Goal: Task Accomplishment & Management: Use online tool/utility

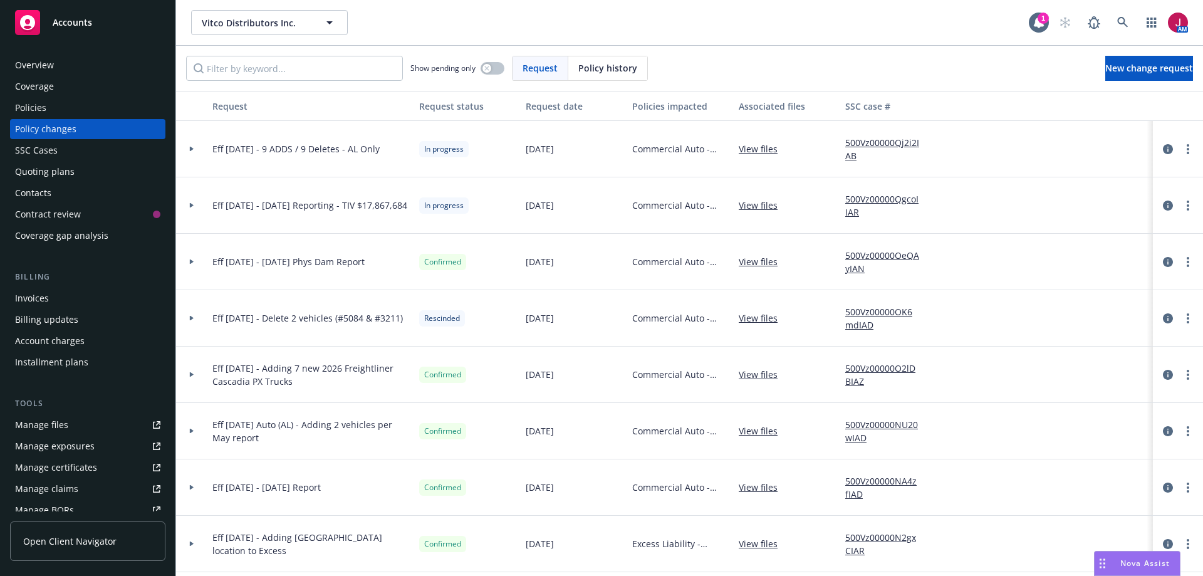
click at [47, 110] on div "Policies" at bounding box center [87, 108] width 145 height 20
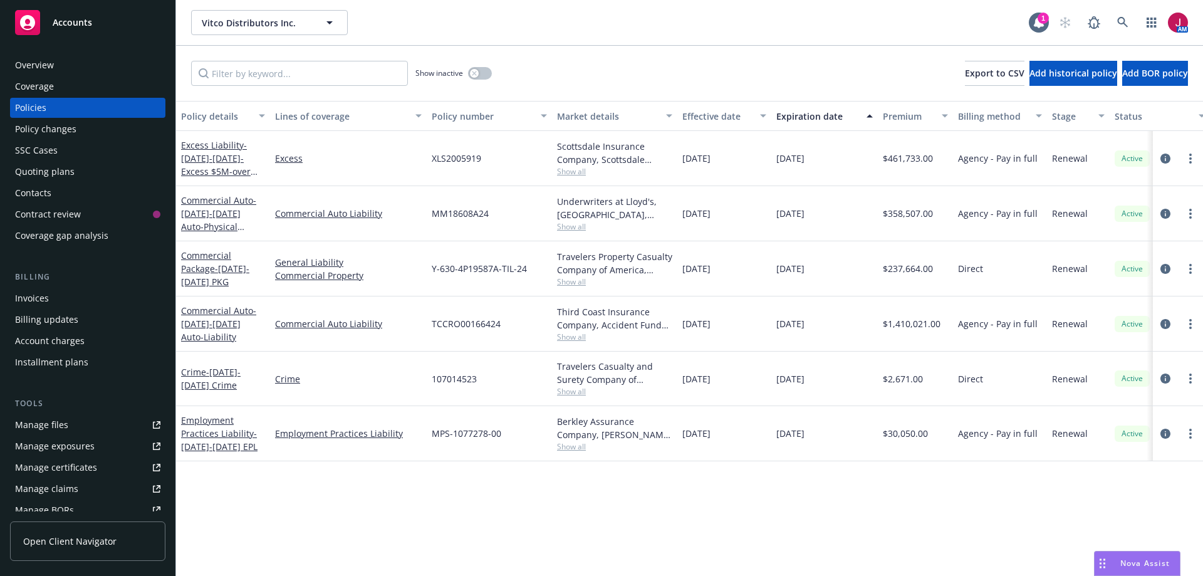
click at [573, 445] on span "Show all" at bounding box center [614, 446] width 115 height 11
click at [750, 498] on div "Policy details Lines of coverage Policy number Market details Effective date Ex…" at bounding box center [689, 338] width 1027 height 475
click at [574, 448] on span "Show all" at bounding box center [614, 446] width 115 height 11
click at [521, 514] on div "Policy details Lines of coverage Policy number Market details Effective date Ex…" at bounding box center [689, 338] width 1027 height 475
click at [71, 179] on div "Quoting plans" at bounding box center [45, 172] width 60 height 20
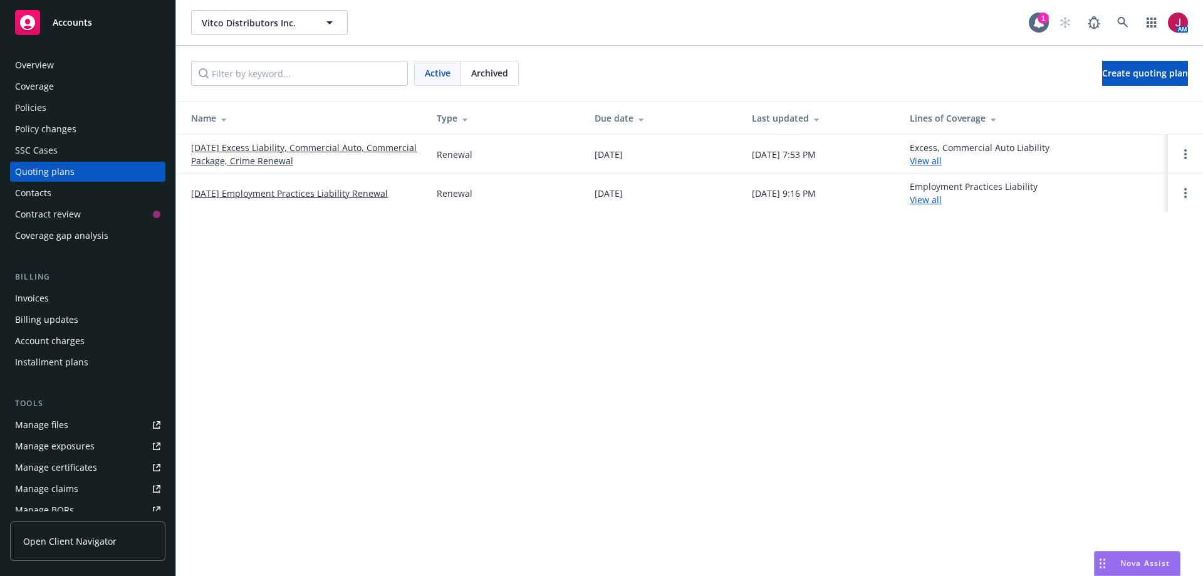
click at [309, 199] on link "12/27/25 Employment Practices Liability Renewal" at bounding box center [289, 193] width 197 height 13
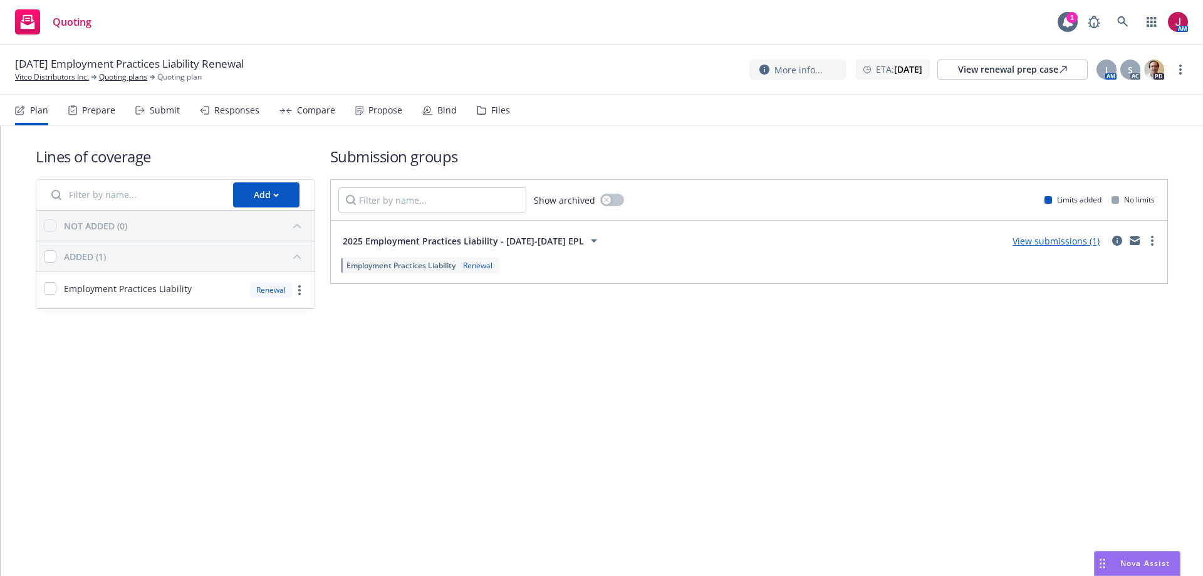
click at [1067, 240] on link "View submissions (1)" at bounding box center [1055, 241] width 87 height 12
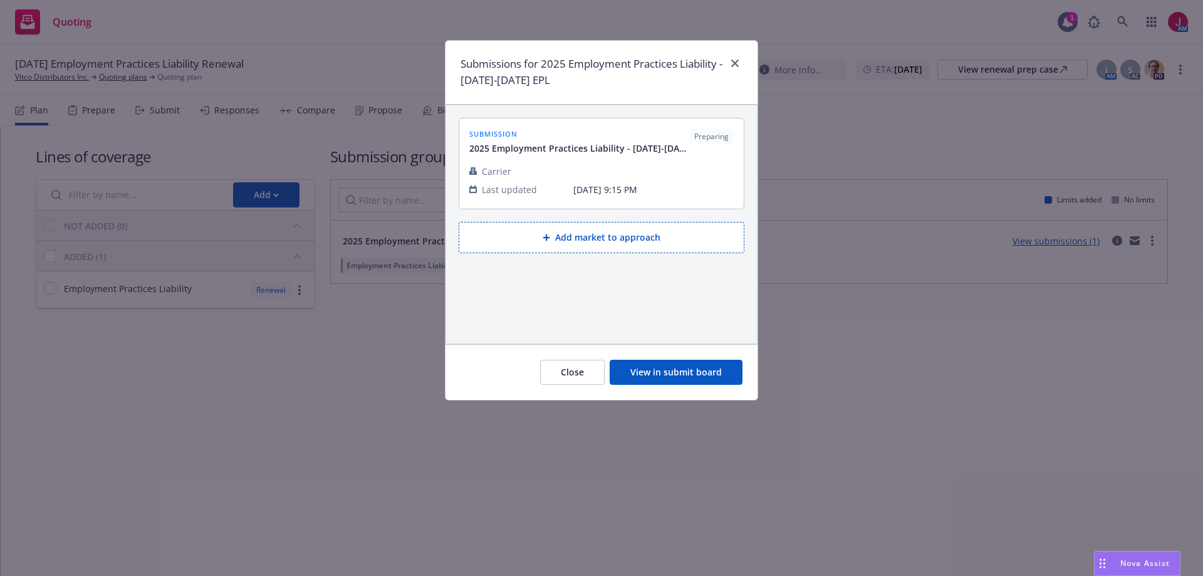
click at [631, 241] on button "Add market to approach" at bounding box center [602, 237] width 286 height 31
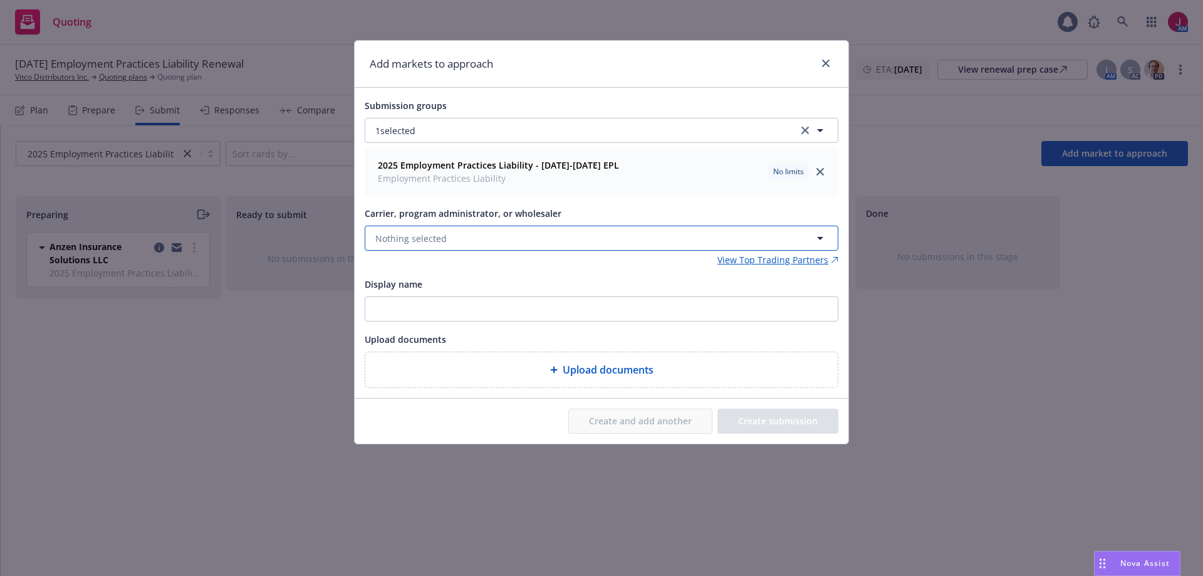
click at [573, 236] on button "Nothing selected" at bounding box center [602, 237] width 474 height 25
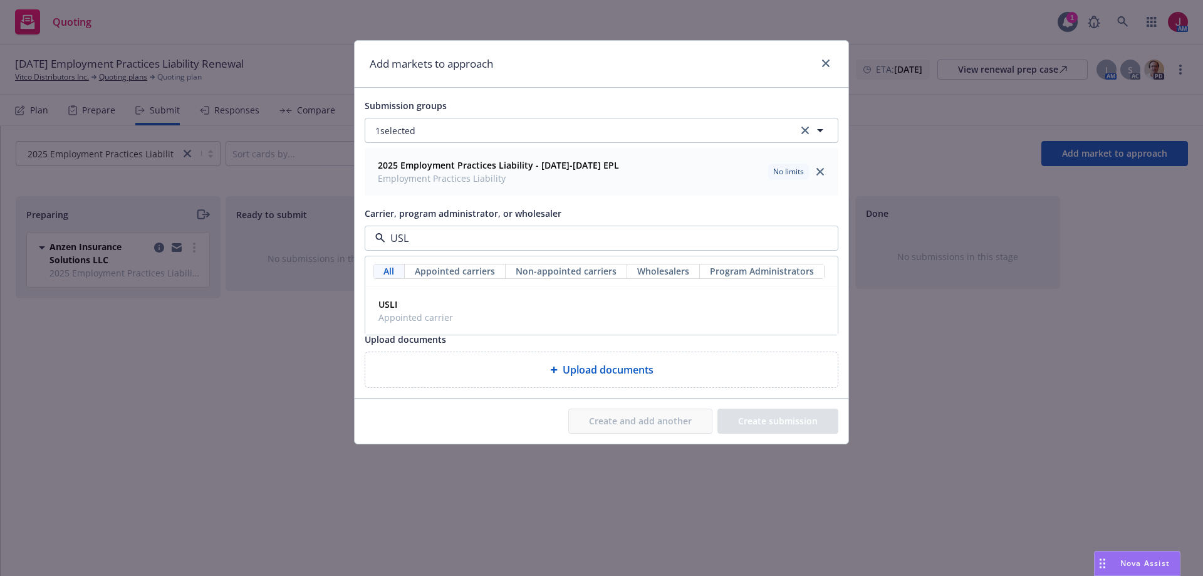
type input "USLI"
click at [469, 306] on div "USLI Appointed carrier" at bounding box center [601, 310] width 456 height 31
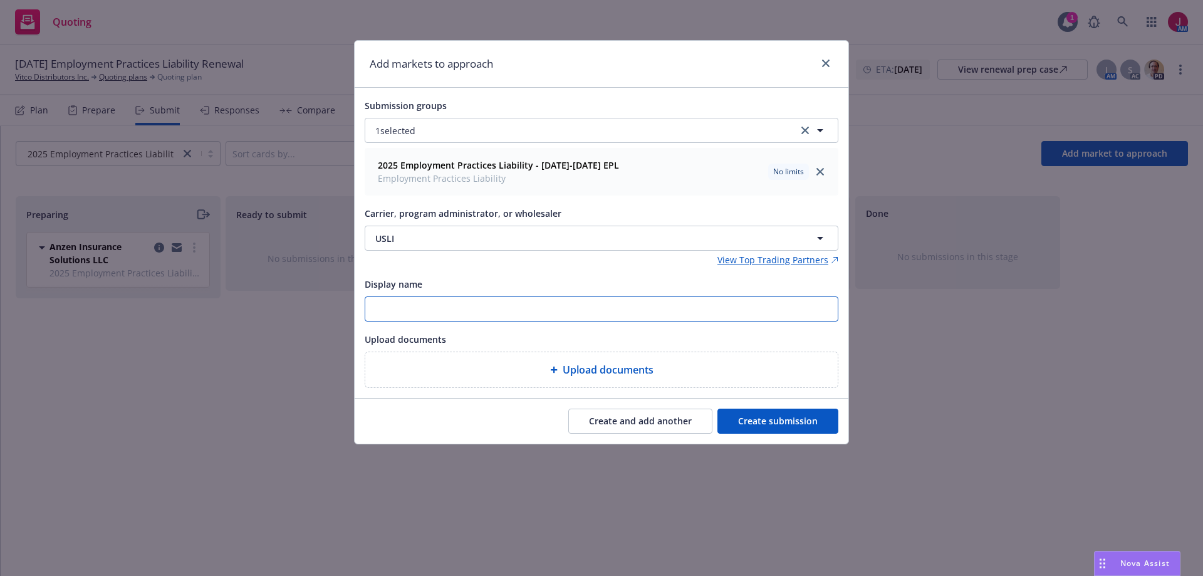
click at [472, 309] on input "Display name" at bounding box center [601, 309] width 472 height 24
type input "Brian Goebel - brian.goebel@usli.com"
click at [794, 420] on button "Create submission" at bounding box center [777, 420] width 121 height 25
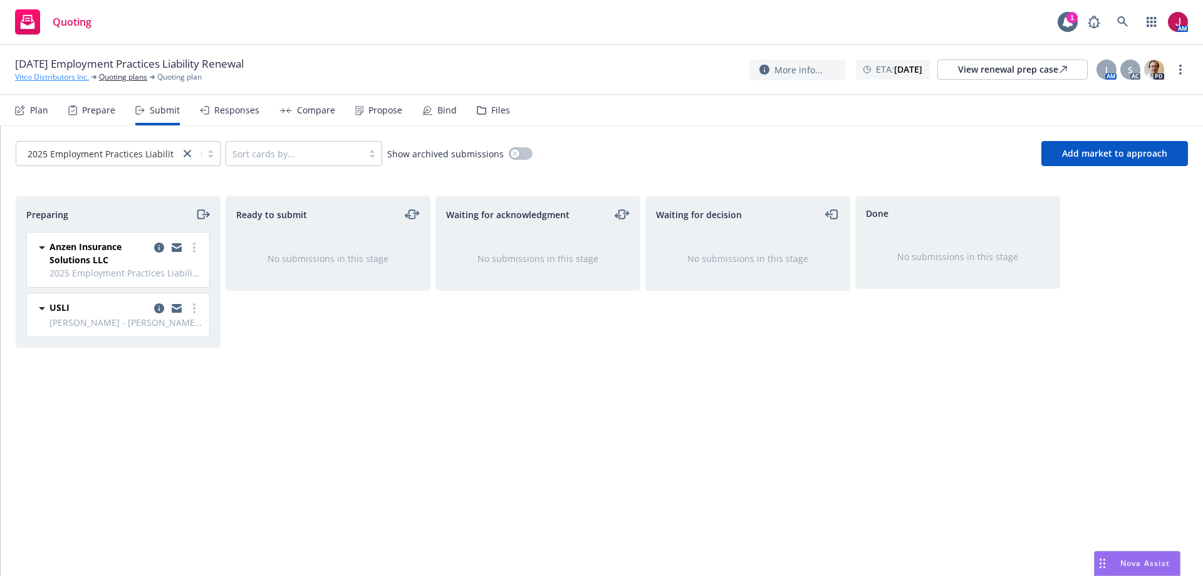
click at [63, 78] on link "Vitco Distributors Inc." at bounding box center [52, 76] width 74 height 11
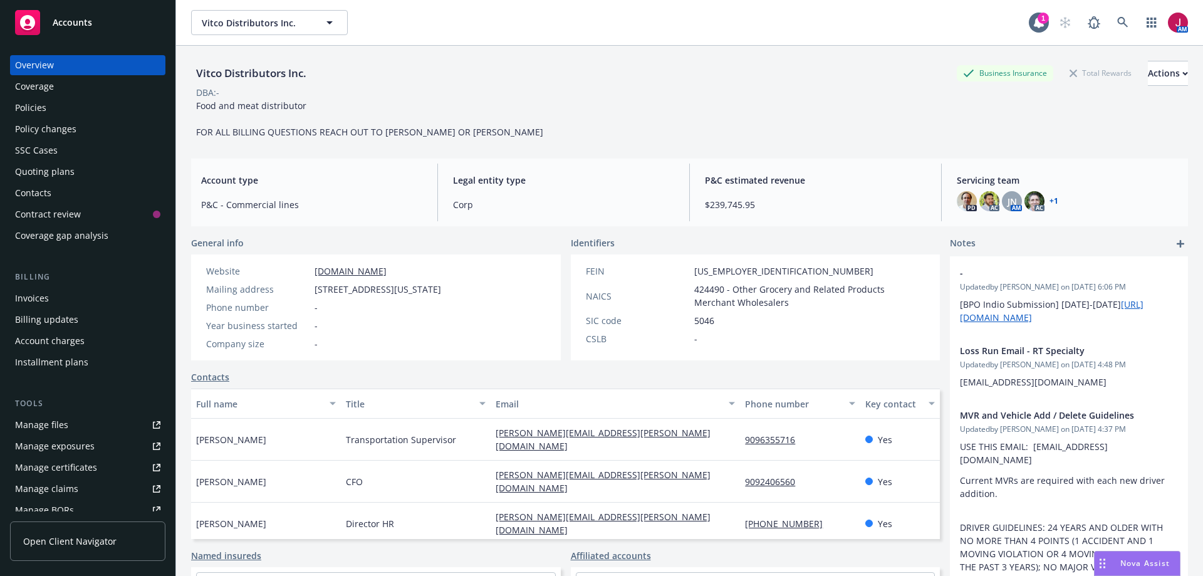
click at [53, 111] on div "Policies" at bounding box center [87, 108] width 145 height 20
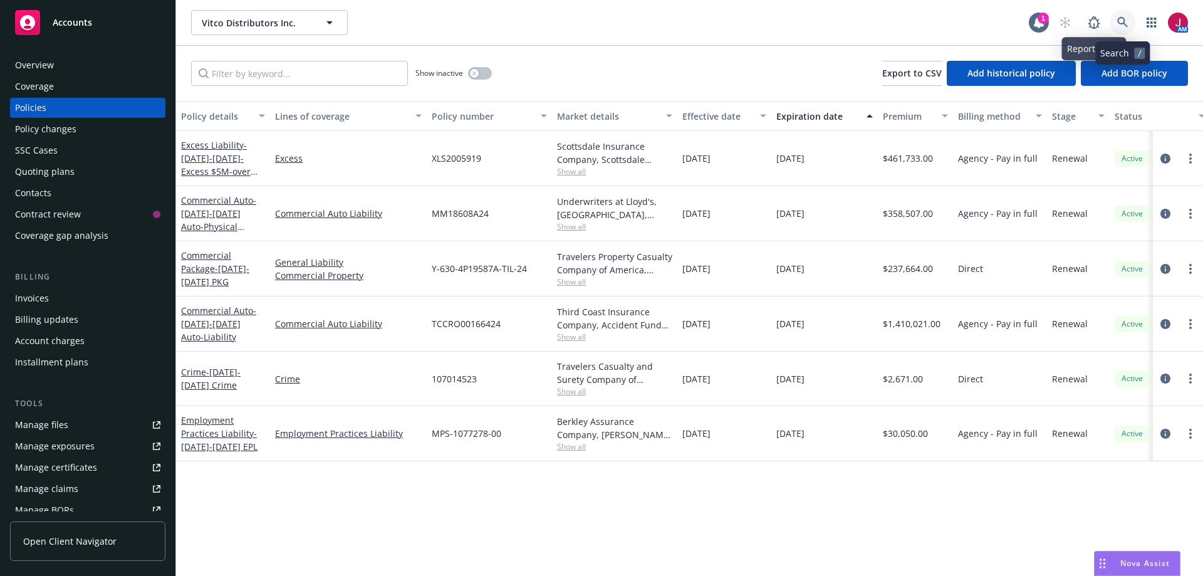
click at [1118, 23] on icon at bounding box center [1122, 22] width 11 height 11
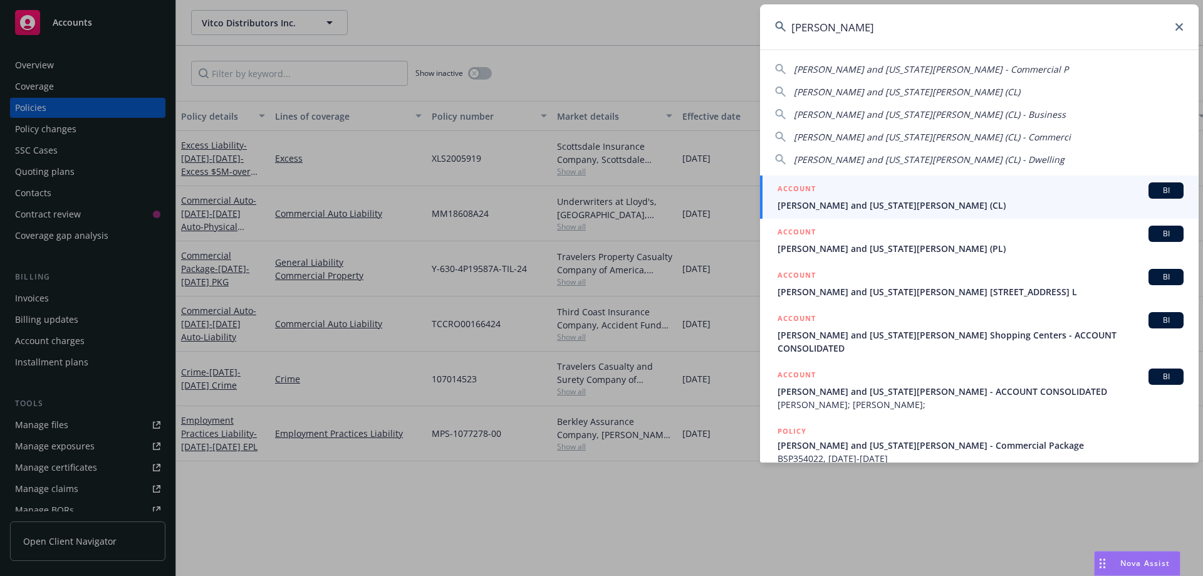
type input "nikiforos"
click at [1064, 197] on div "ACCOUNT BI" at bounding box center [980, 190] width 406 height 16
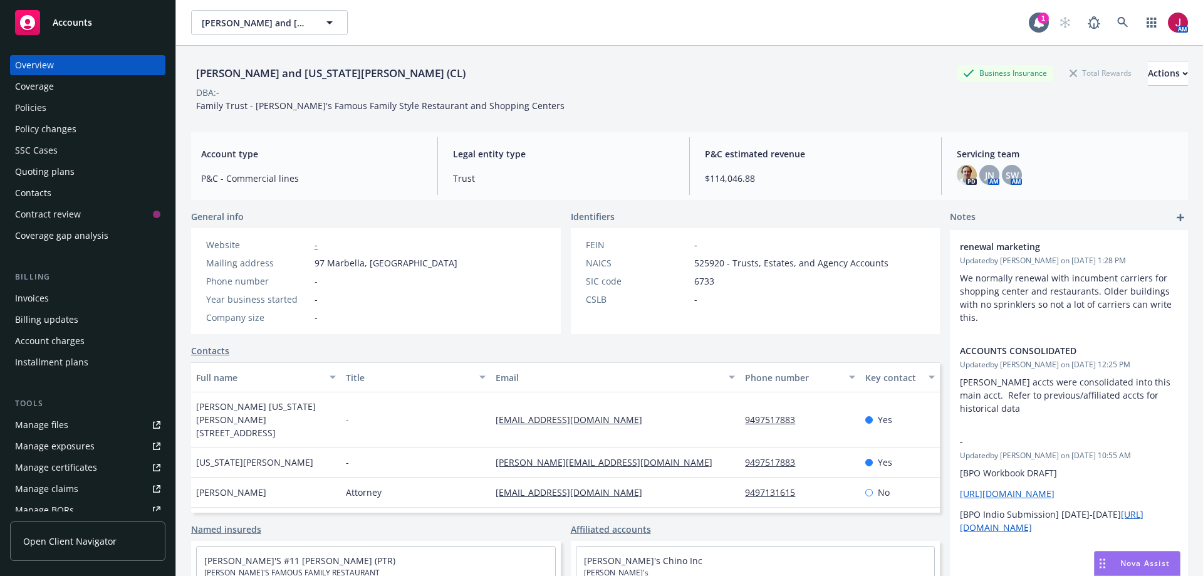
click at [95, 114] on div "Policies" at bounding box center [87, 108] width 145 height 20
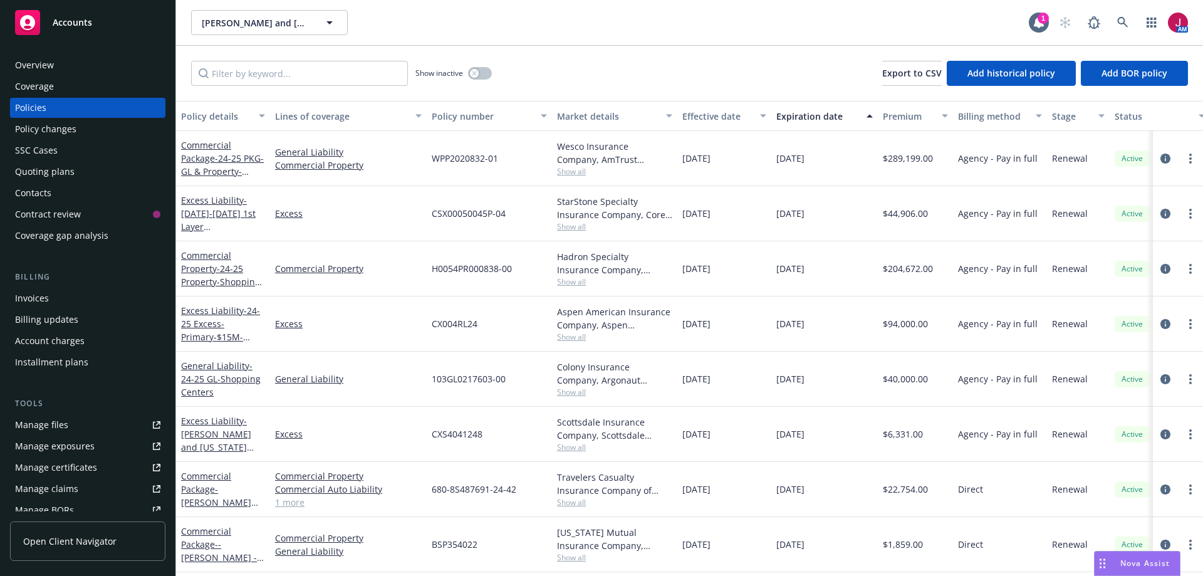
click at [78, 171] on div "Quoting plans" at bounding box center [87, 172] width 145 height 20
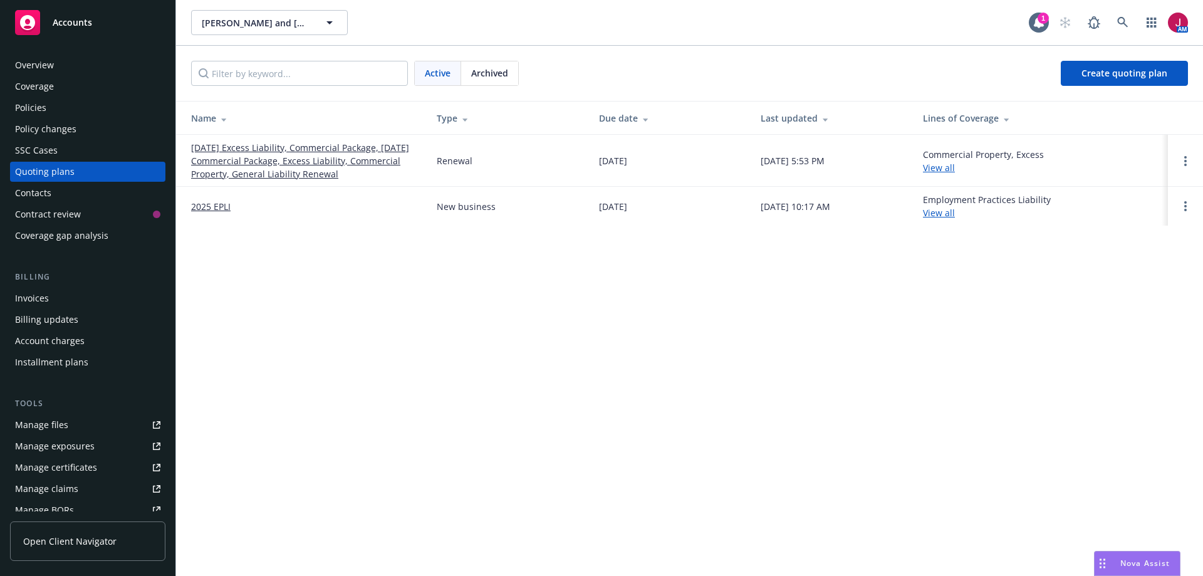
click at [310, 168] on link "[DATE] Excess Liability, Commercial Package, [DATE] Commercial Package, Excess …" at bounding box center [303, 160] width 225 height 39
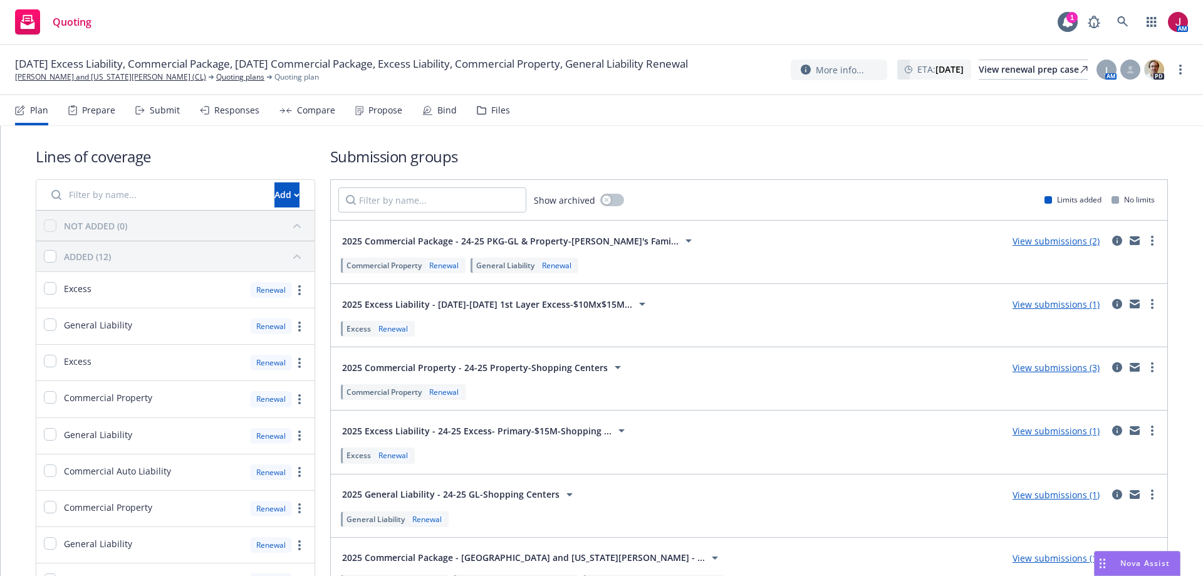
click at [162, 108] on div "Submit" at bounding box center [165, 110] width 30 height 10
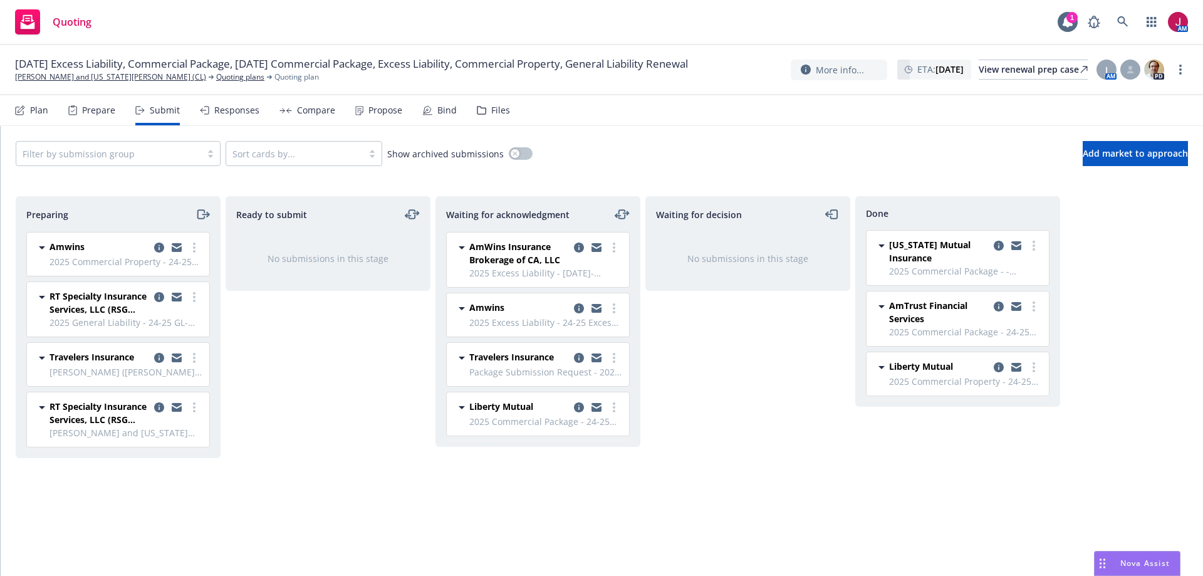
click at [36, 117] on div "Plan" at bounding box center [31, 110] width 33 height 30
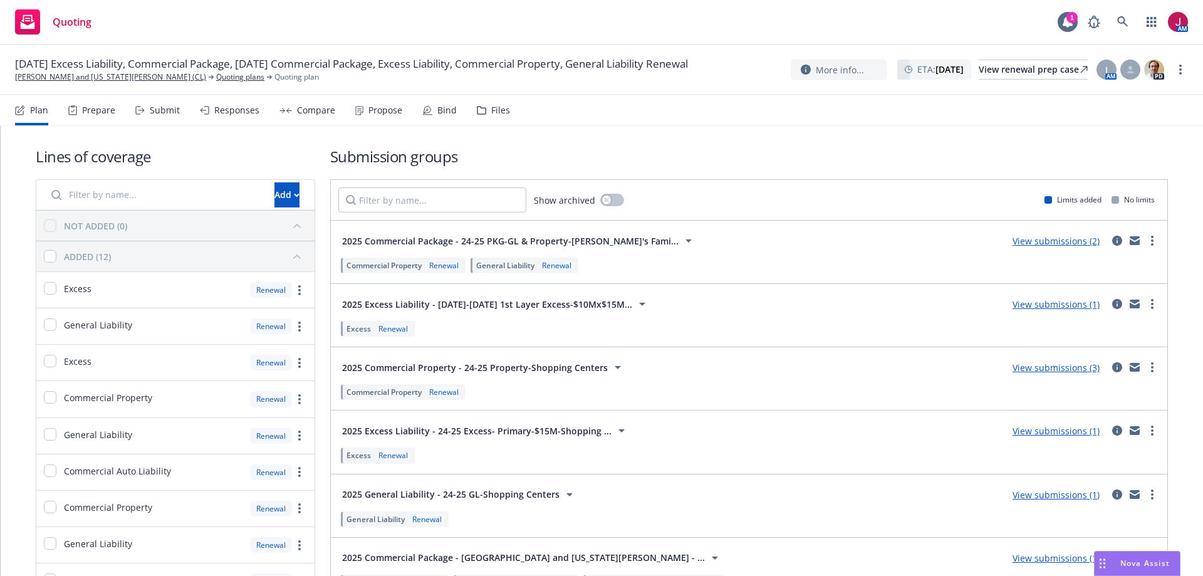
click at [1042, 244] on link "View submissions (2)" at bounding box center [1055, 241] width 87 height 12
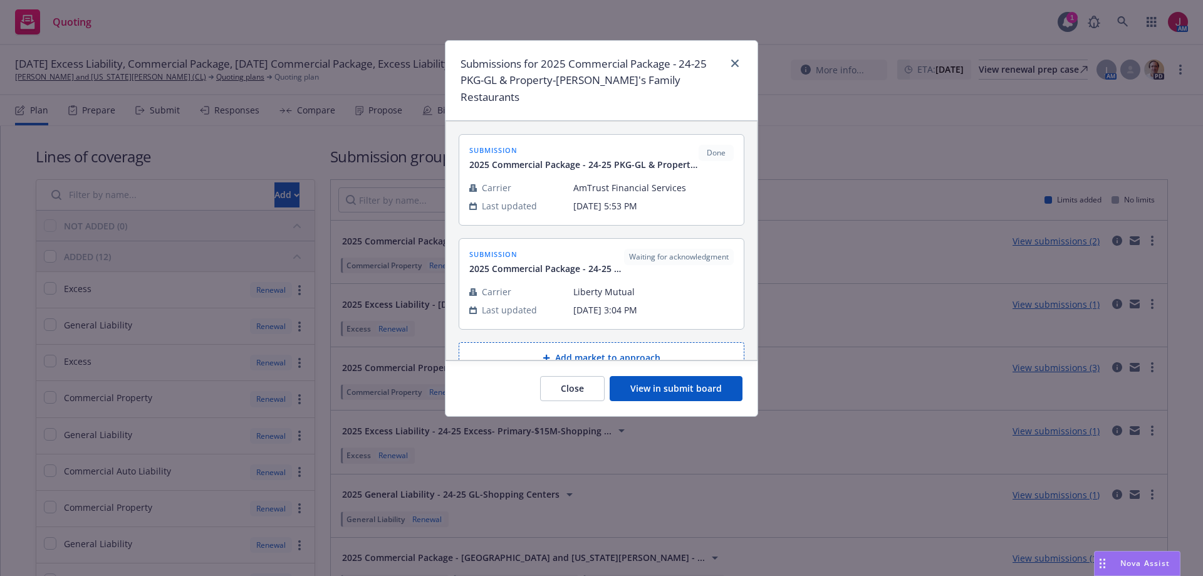
click at [643, 342] on button "Add market to approach" at bounding box center [602, 357] width 286 height 31
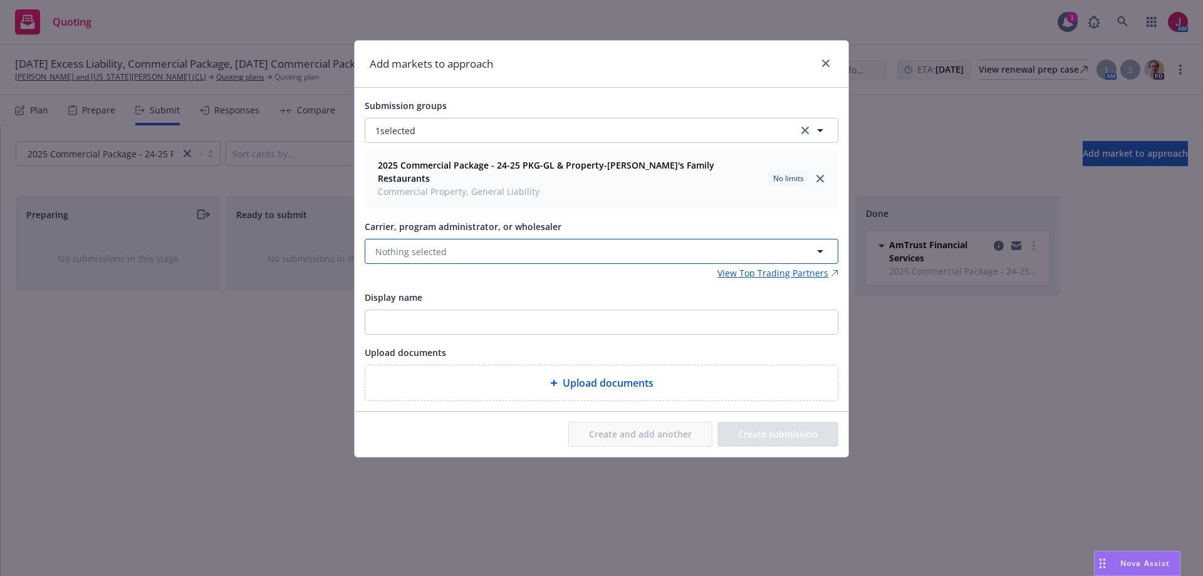
click at [521, 239] on button "Nothing selected" at bounding box center [602, 251] width 474 height 25
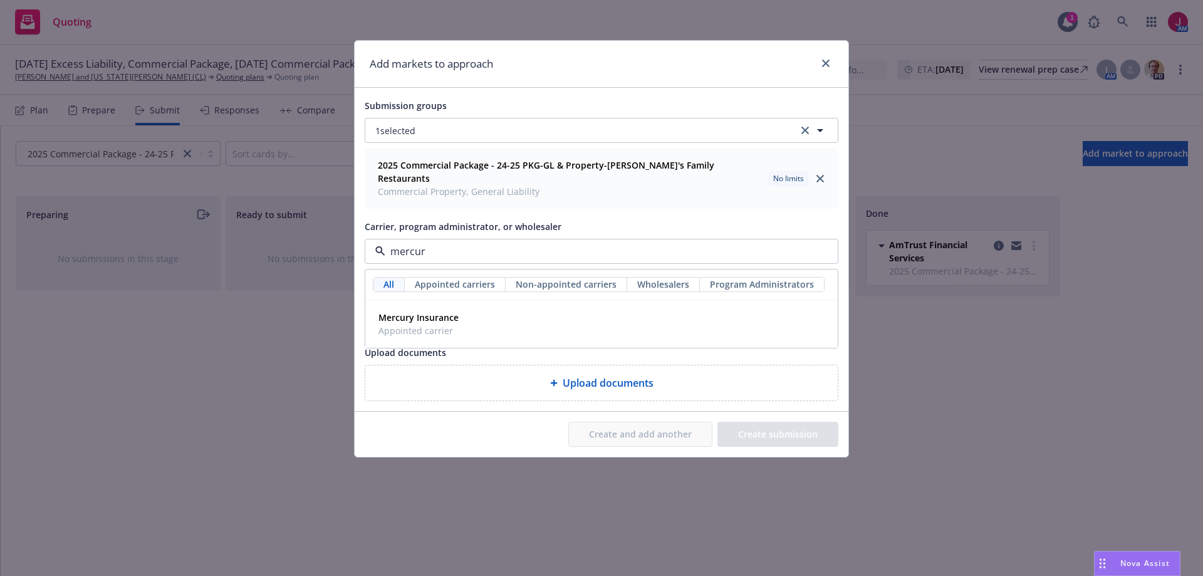
type input "mercury"
click at [509, 301] on div "Mercury Insurance Appointed carrier" at bounding box center [601, 324] width 471 height 46
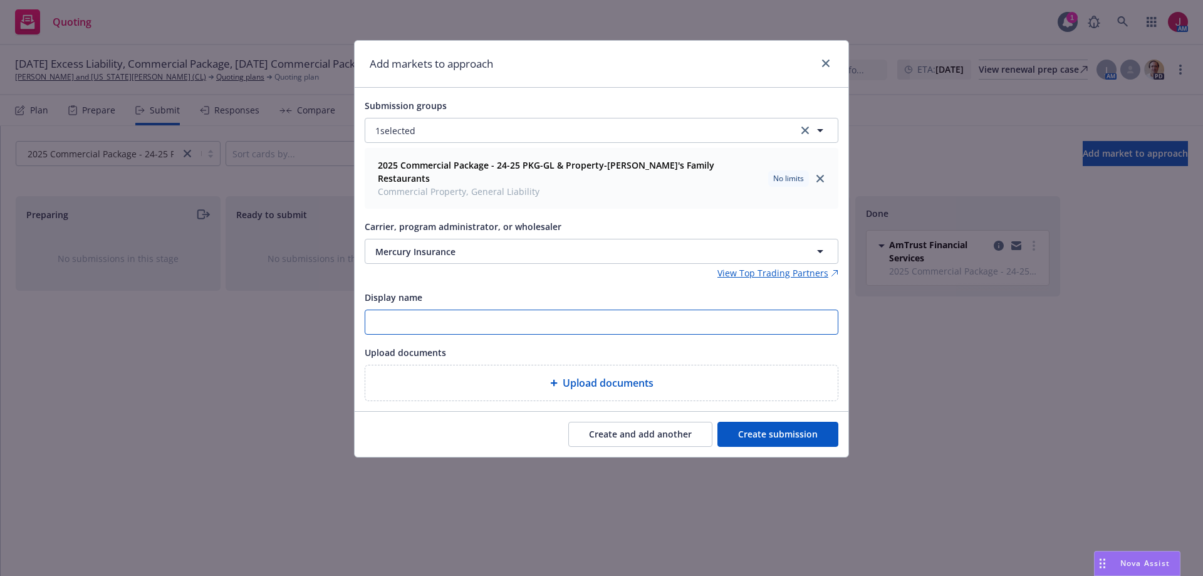
click at [503, 310] on input "Display name" at bounding box center [601, 322] width 472 height 24
type input "[PERSON_NAME]"
click at [803, 422] on button "Create submission" at bounding box center [777, 434] width 121 height 25
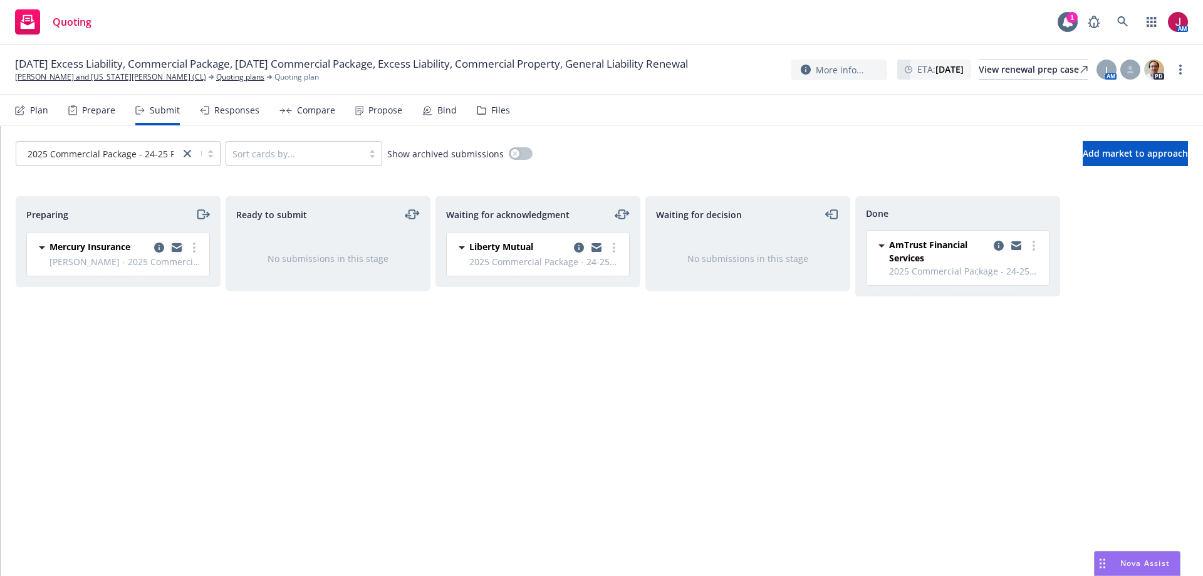
click at [175, 248] on icon "copy logging email" at bounding box center [177, 249] width 10 height 6
click at [202, 212] on icon "moveRight" at bounding box center [202, 214] width 14 height 15
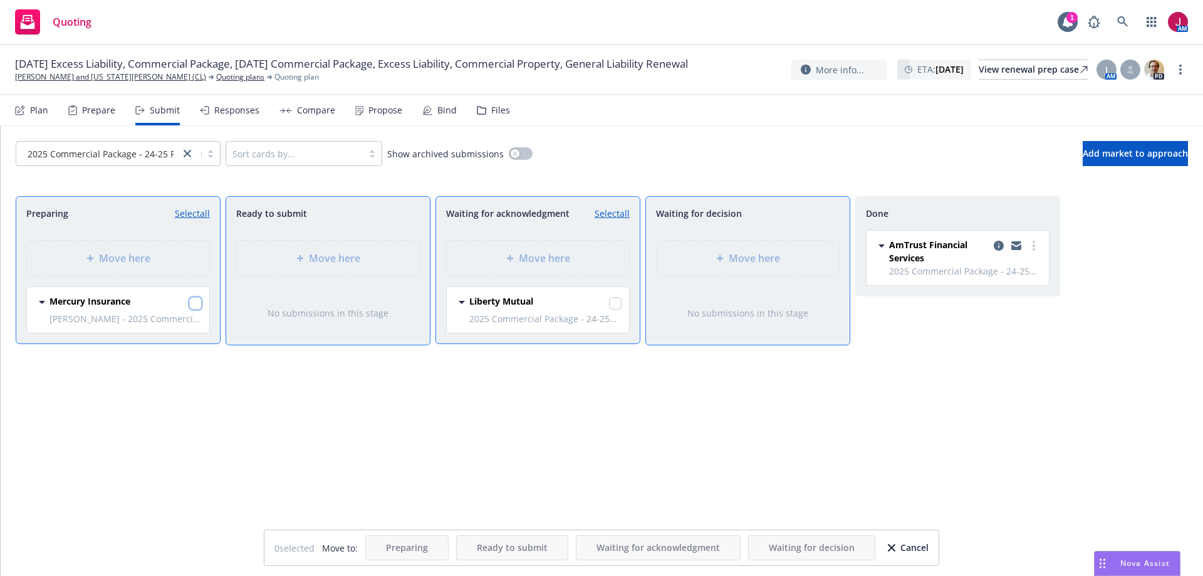
click at [190, 303] on input "checkbox" at bounding box center [195, 303] width 13 height 13
checkbox input "true"
click at [298, 271] on div "Move here" at bounding box center [328, 258] width 182 height 35
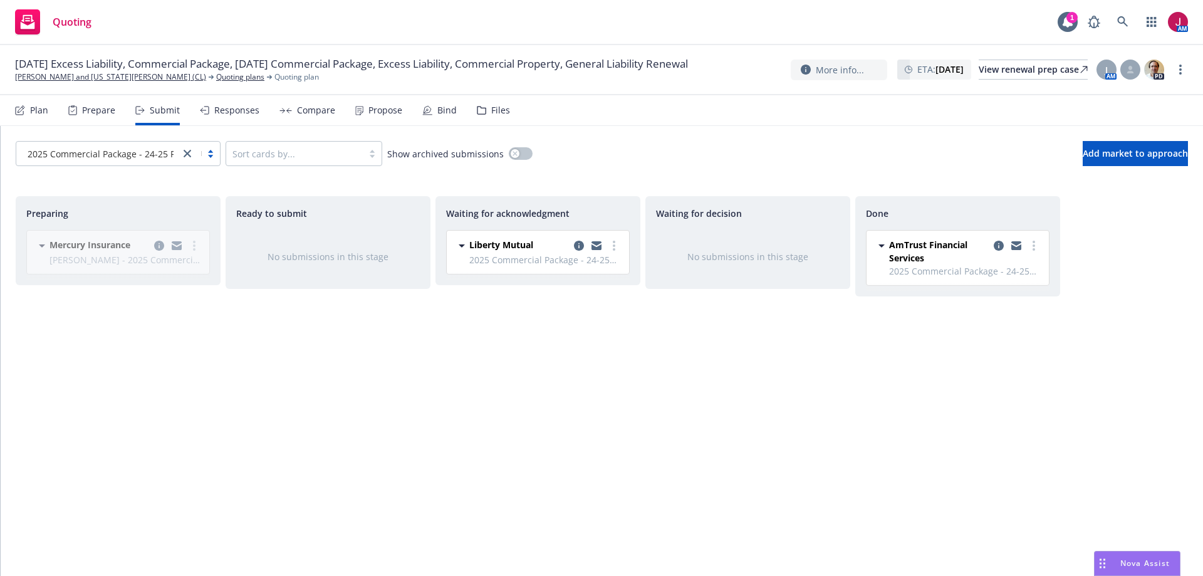
click at [30, 110] on div "Plan" at bounding box center [39, 110] width 18 height 10
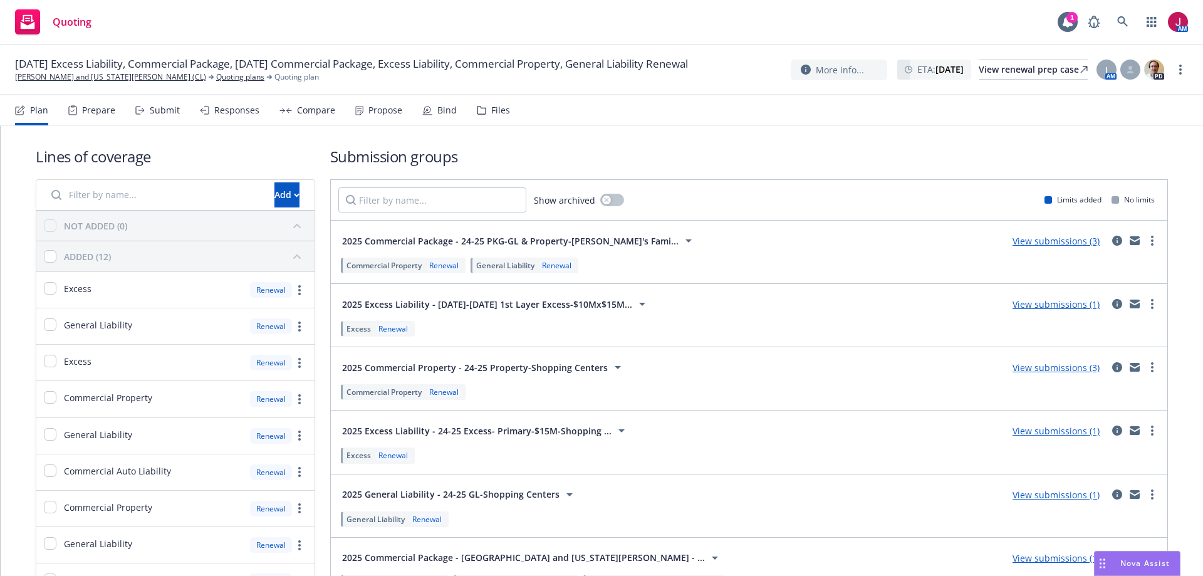
click at [1039, 367] on link "View submissions (3)" at bounding box center [1055, 367] width 87 height 12
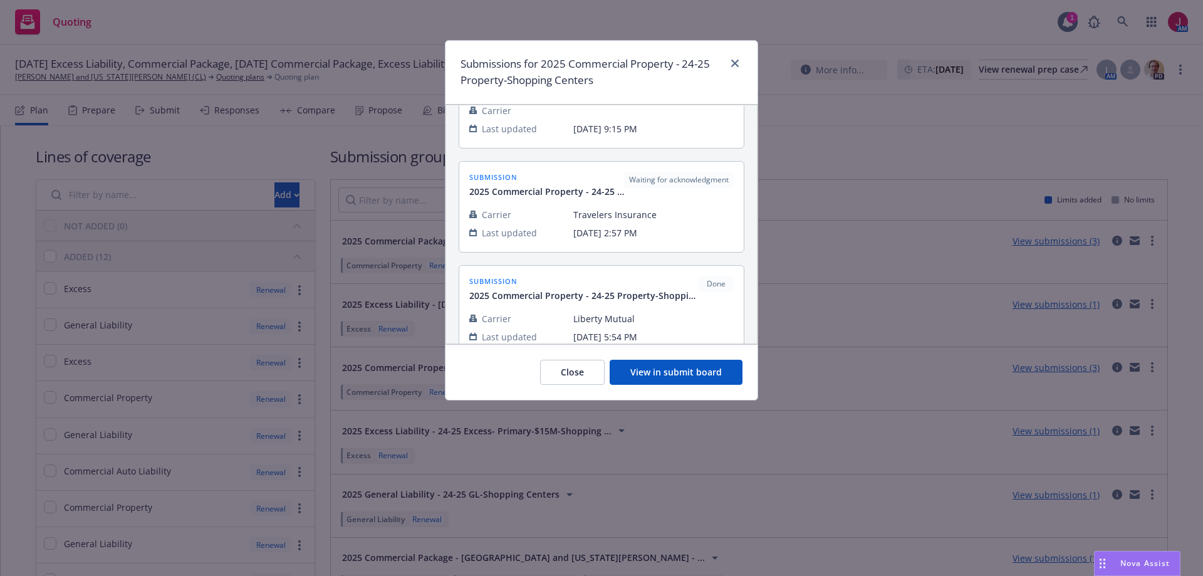
scroll to position [130, 0]
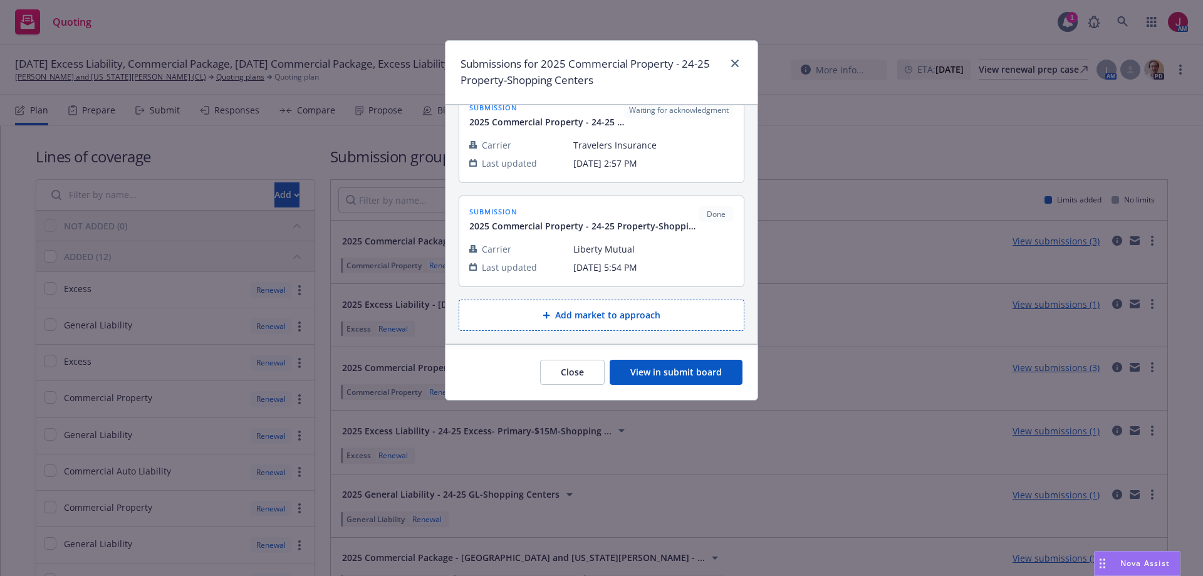
click at [629, 311] on button "Add market to approach" at bounding box center [602, 314] width 286 height 31
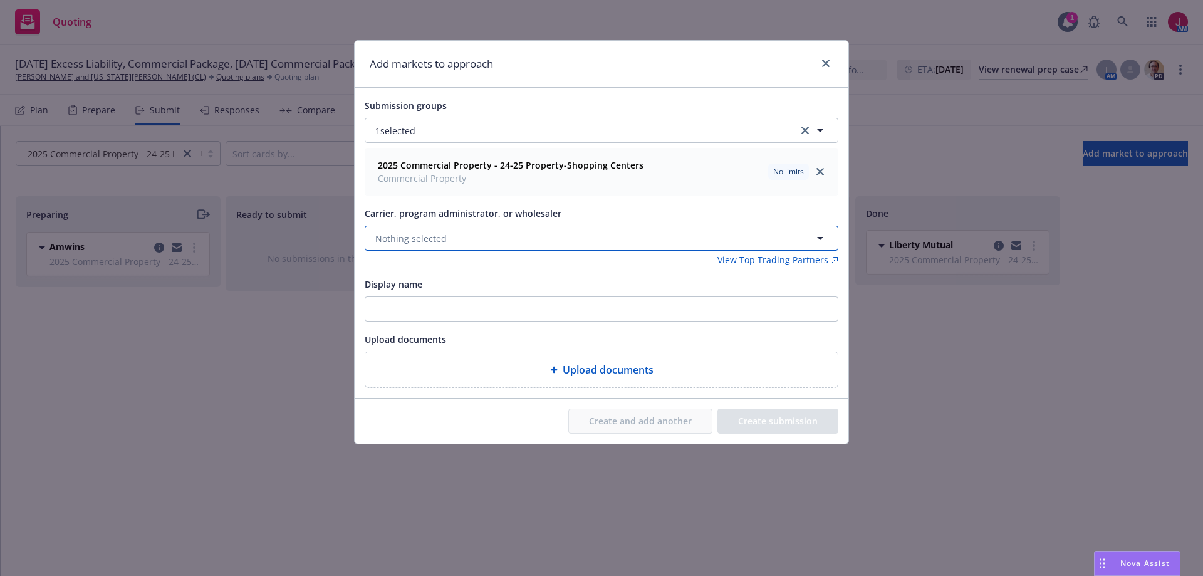
click at [489, 242] on button "Nothing selected" at bounding box center [602, 237] width 474 height 25
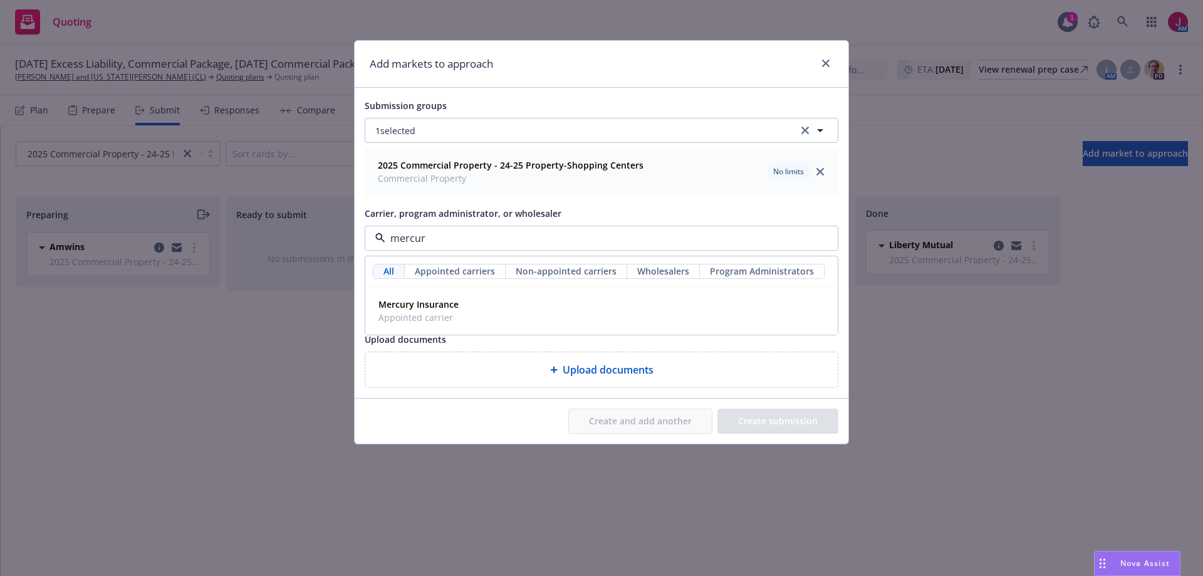
type input "mercury"
click at [502, 305] on div "Mercury Insurance Appointed carrier" at bounding box center [601, 310] width 456 height 31
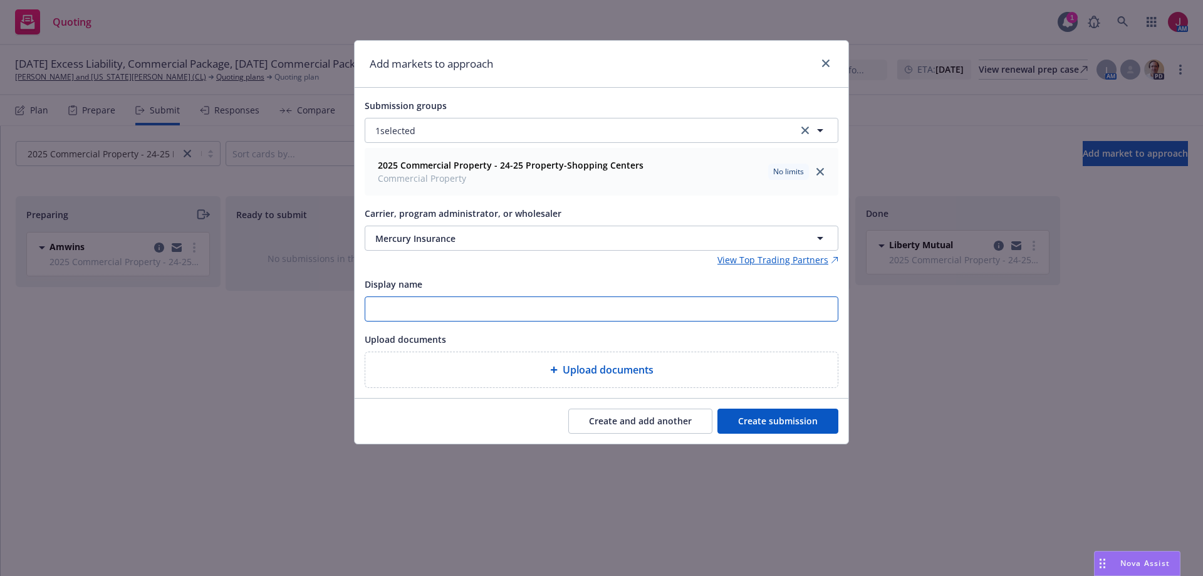
click at [482, 309] on input "Display name" at bounding box center [601, 309] width 472 height 24
type input "[PERSON_NAME]"
click at [762, 430] on button "Create submission" at bounding box center [777, 420] width 121 height 25
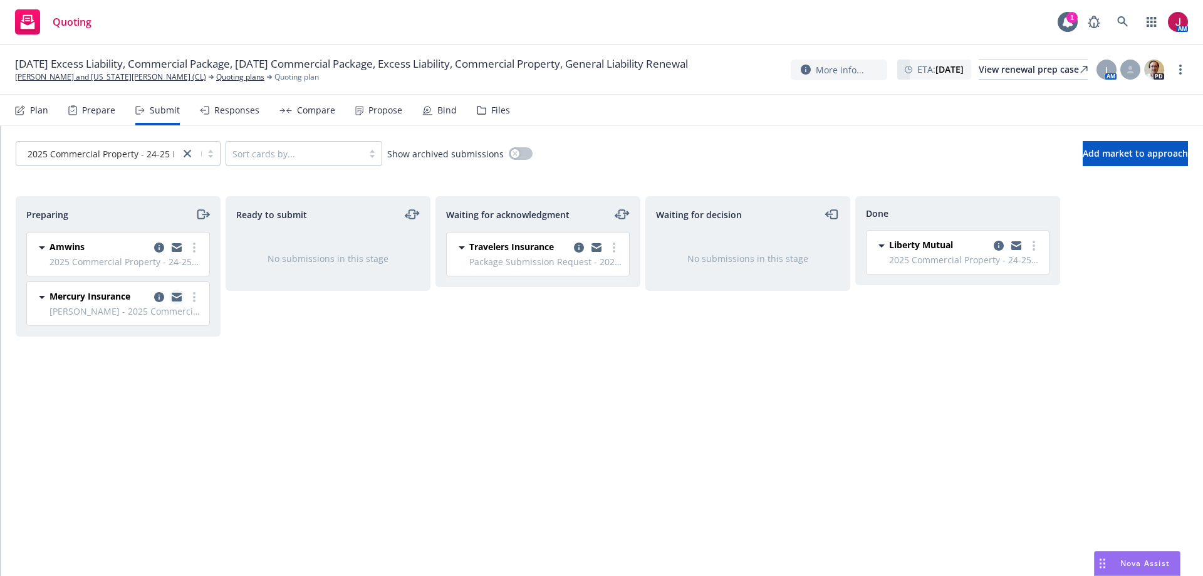
click at [177, 293] on icon "copy logging email" at bounding box center [177, 295] width 10 height 4
